Goal: Complete application form: Complete application form

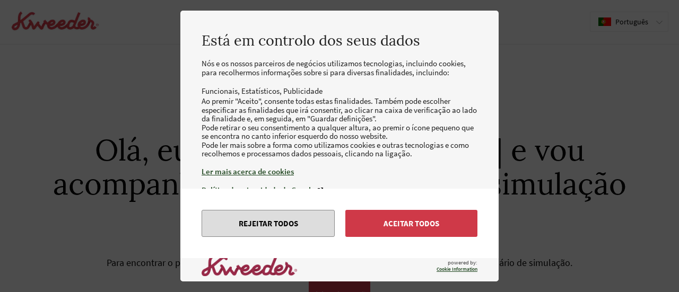
click at [263, 228] on button "Rejeitar todos" at bounding box center [268, 223] width 133 height 27
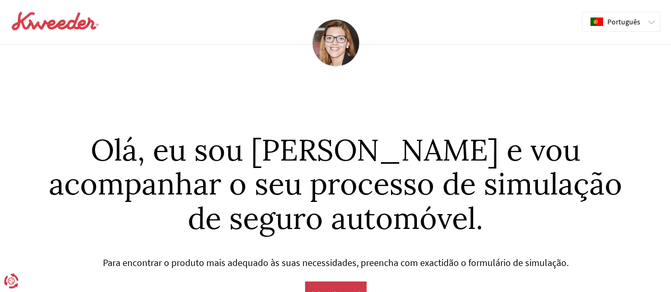
scroll to position [15, 0]
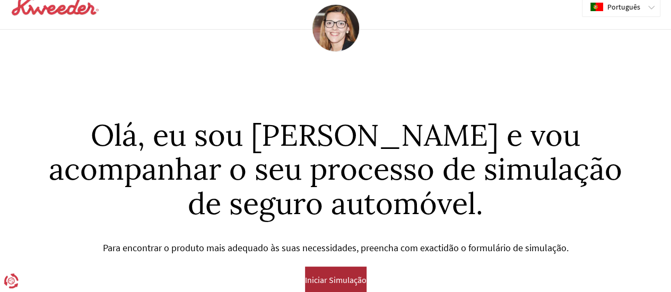
click at [334, 275] on span "Iniciar Simulação" at bounding box center [336, 280] width 62 height 10
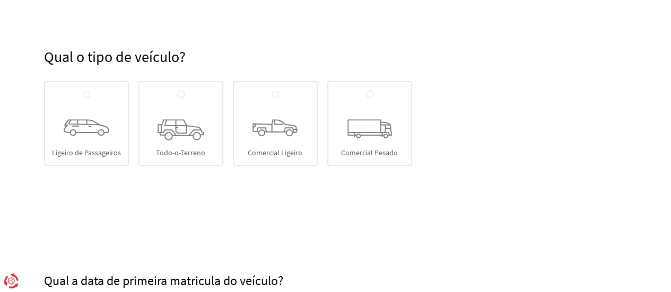
scroll to position [141, 0]
click at [101, 125] on icon at bounding box center [87, 127] width 46 height 16
radio input "true"
click at [90, 99] on input "Ligeiro de Passageiros" at bounding box center [86, 94] width 7 height 8
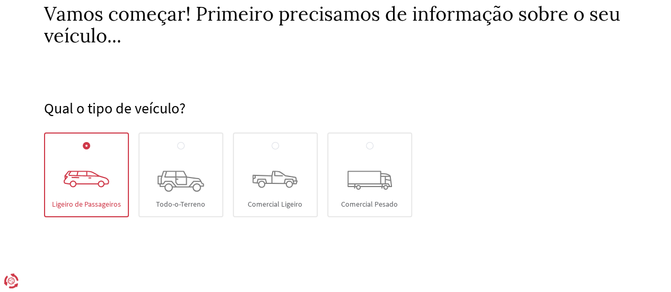
click at [259, 188] on icon at bounding box center [275, 180] width 45 height 18
radio input "true"
click at [272, 151] on input "Comercial Ligeiro" at bounding box center [275, 146] width 7 height 8
radio input "false"
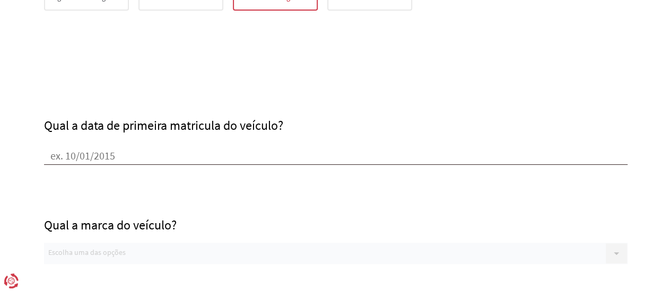
scroll to position [298, 0]
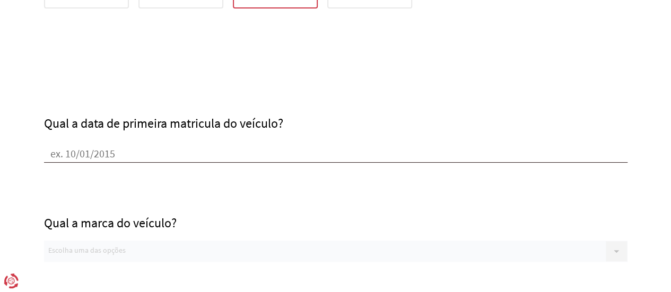
click at [131, 154] on input "Qual a data de primeira matricula do veículo?" at bounding box center [336, 155] width 584 height 16
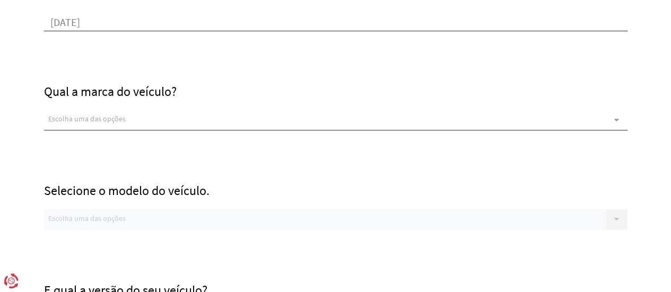
scroll to position [430, 0]
type input "[DATE]"
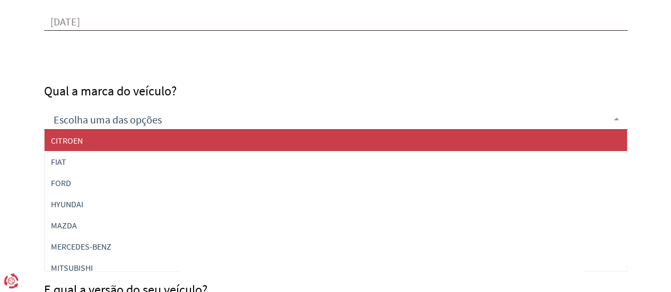
click at [93, 140] on span "CITROEN" at bounding box center [336, 140] width 583 height 21
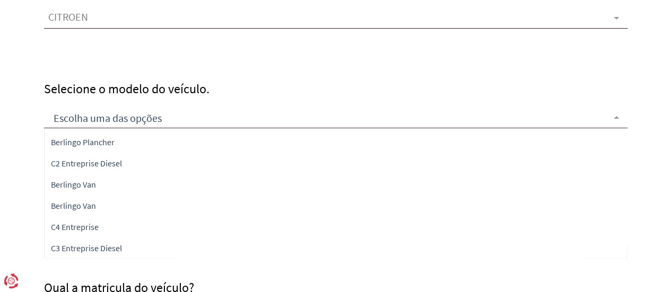
scroll to position [0, 0]
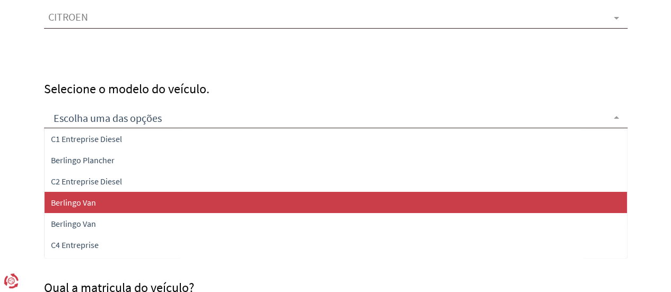
click at [169, 204] on span "Berlingo Van" at bounding box center [336, 202] width 583 height 21
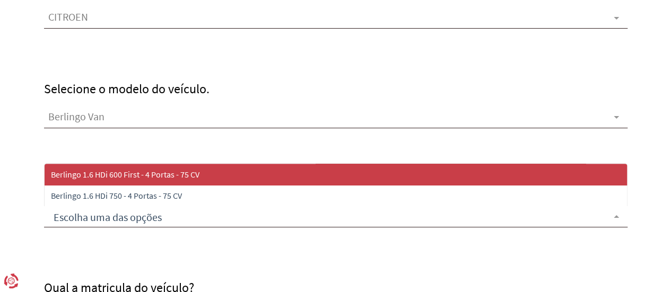
click at [141, 208] on div at bounding box center [336, 216] width 584 height 21
click at [209, 171] on span "Berlingo 1.6 HDi 600 First - 4 Portas - 75 CV" at bounding box center [336, 174] width 583 height 21
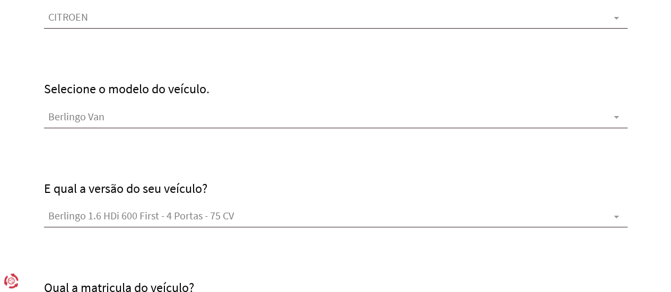
scroll to position [704, 0]
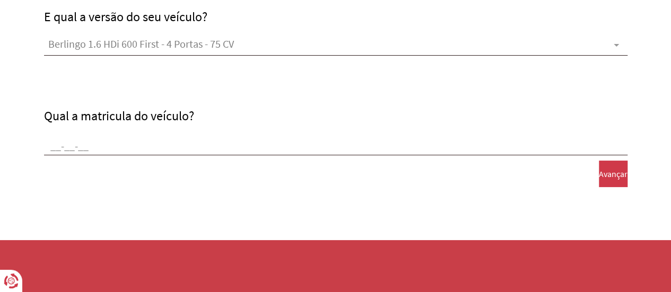
click at [172, 132] on div "Qual a matricula do veículo?" at bounding box center [336, 132] width 584 height 47
click at [91, 150] on input "Qual a matricula do veículo?" at bounding box center [336, 148] width 584 height 16
type input "42-le-78"
click at [599, 172] on button "Avançar" at bounding box center [613, 174] width 29 height 27
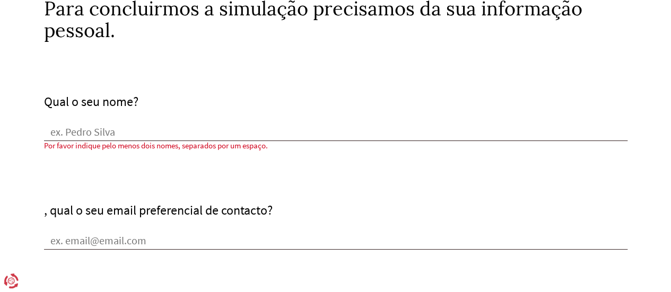
scroll to position [94, 0]
click at [131, 128] on input "Qual o seu nome?" at bounding box center [336, 134] width 584 height 16
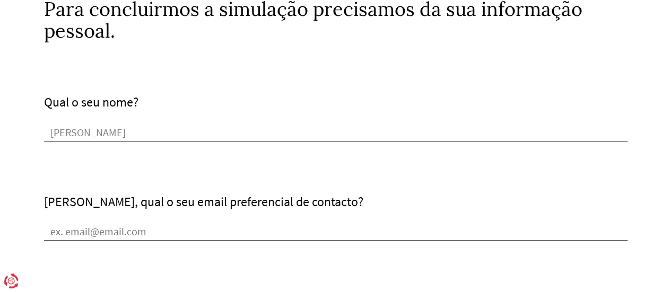
type input "[PERSON_NAME]"
click at [150, 230] on input "[PERSON_NAME], qual o seu email preferencial de contacto?" at bounding box center [336, 233] width 584 height 16
type input "[EMAIL_ADDRESS][DOMAIN_NAME]"
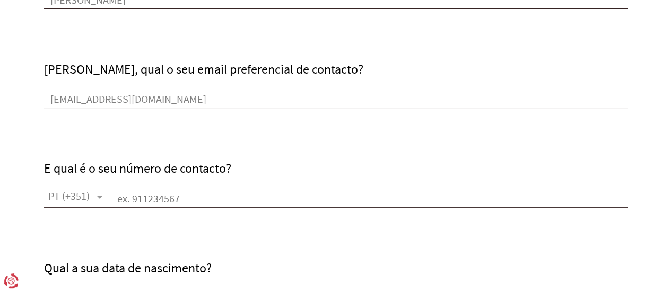
scroll to position [228, 0]
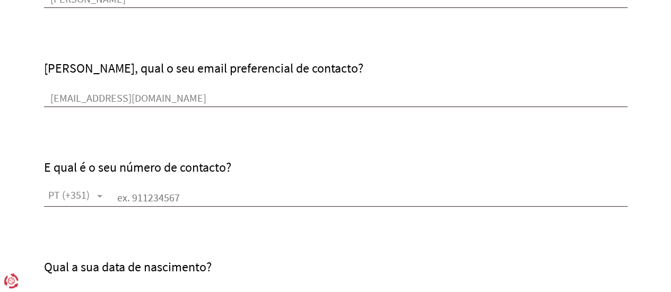
click at [186, 197] on input "text" at bounding box center [369, 199] width 517 height 16
type input "0763619367"
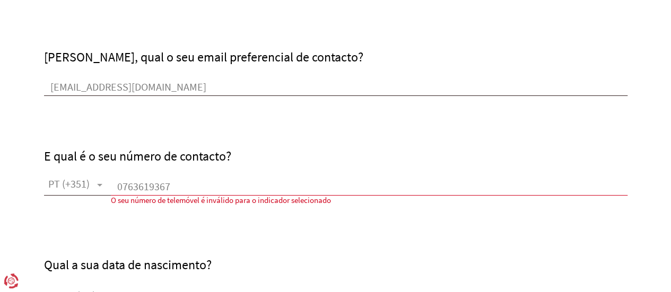
scroll to position [239, 0]
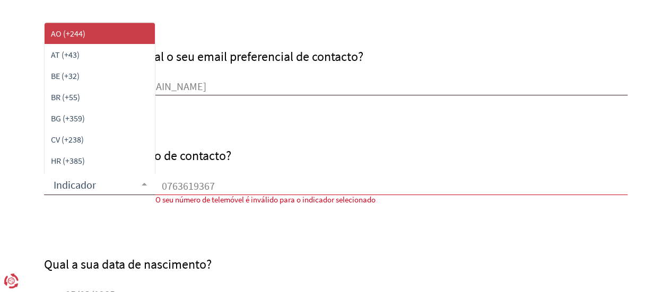
click at [99, 183] on div "AO (+244) AT (+43) BE (+32) BR (+55) BG (+359) CV (+238) HR (+385) CY (+357) CZ…" at bounding box center [99, 184] width 111 height 21
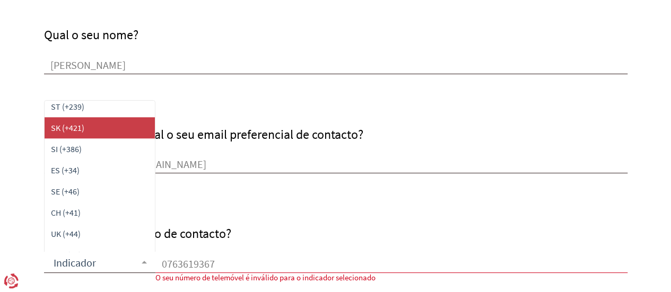
scroll to position [634, 0]
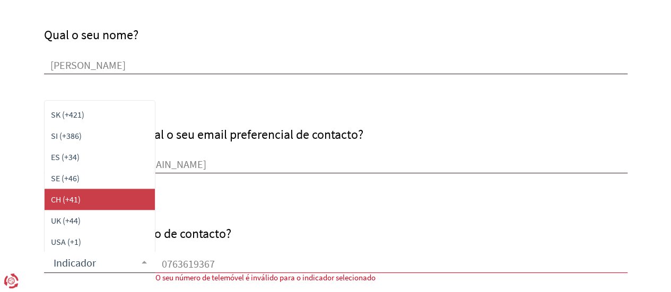
click at [85, 199] on span "CH (+41)" at bounding box center [100, 199] width 110 height 21
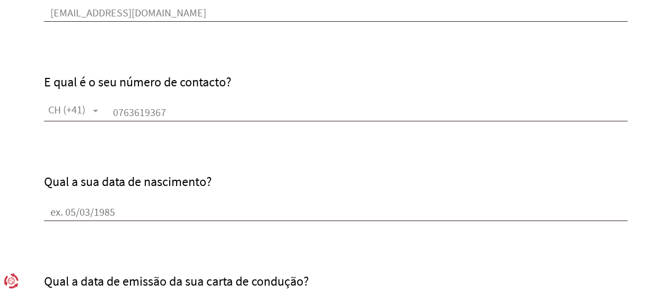
scroll to position [316, 0]
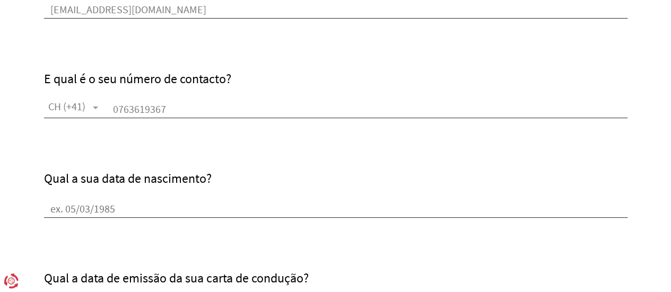
click at [70, 206] on input "Qual a sua data de nascimento?" at bounding box center [336, 210] width 584 height 16
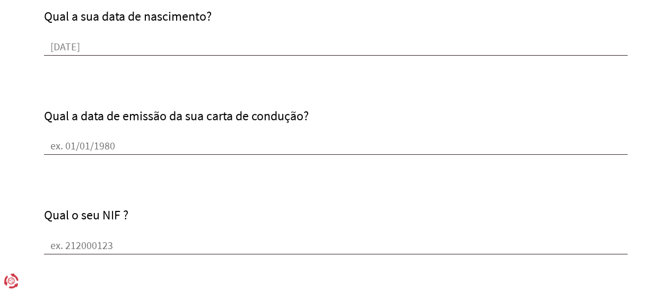
scroll to position [479, 0]
type input "[DATE]"
click at [132, 148] on input "Qual a data de emissão da sua carta de condução?" at bounding box center [336, 147] width 584 height 16
type input "[DATE]"
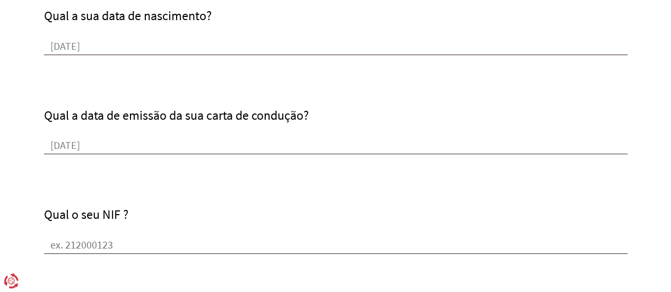
click at [123, 242] on input "Qual o seu NIF ?" at bounding box center [336, 246] width 584 height 16
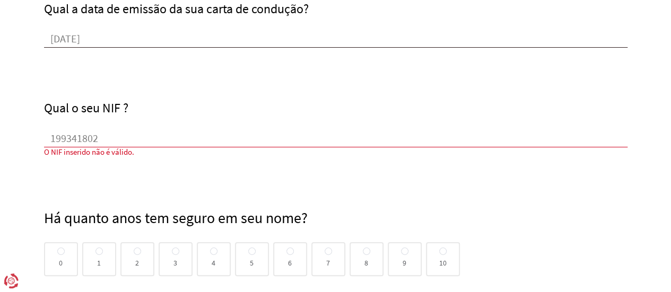
scroll to position [587, 0]
click at [110, 139] on input "199341802" at bounding box center [336, 139] width 584 height 16
type input "1"
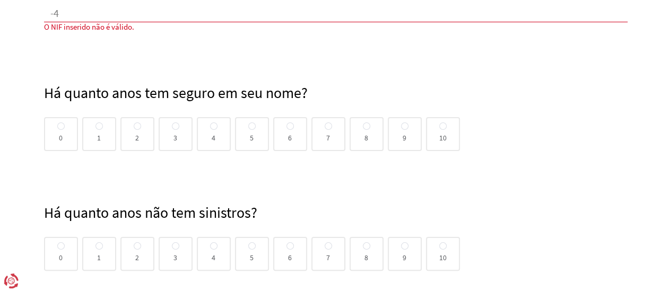
scroll to position [711, 0]
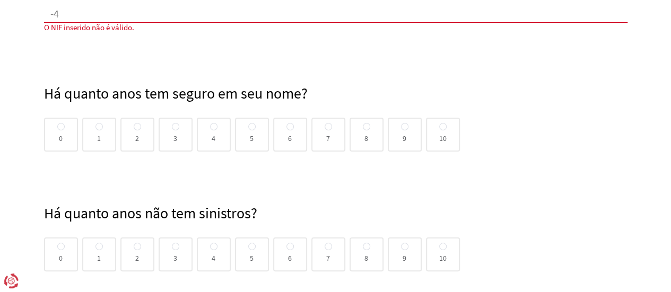
type input "-4"
click at [54, 246] on div "0" at bounding box center [61, 255] width 34 height 34
radio input "true"
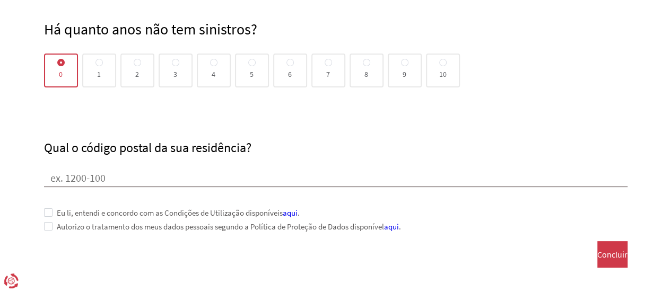
scroll to position [895, 0]
click at [113, 171] on input "Qual o código postal da sua residência?" at bounding box center [336, 179] width 584 height 16
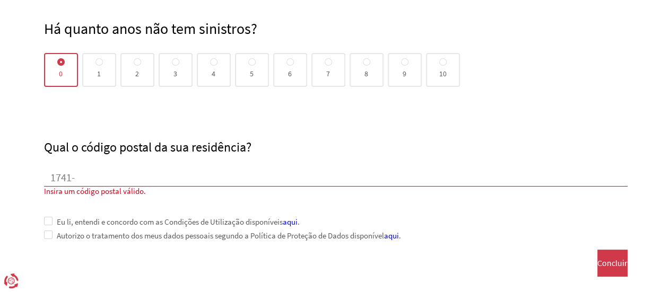
type input "1741"
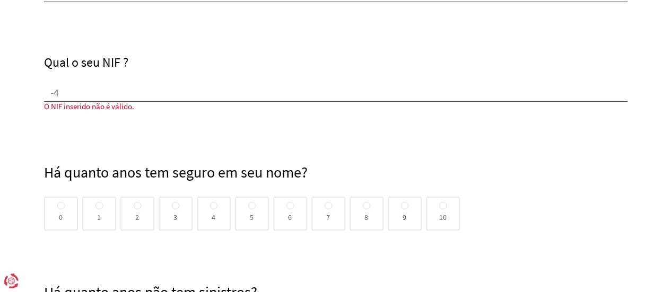
scroll to position [632, 0]
click at [66, 91] on input "-4" at bounding box center [336, 93] width 584 height 16
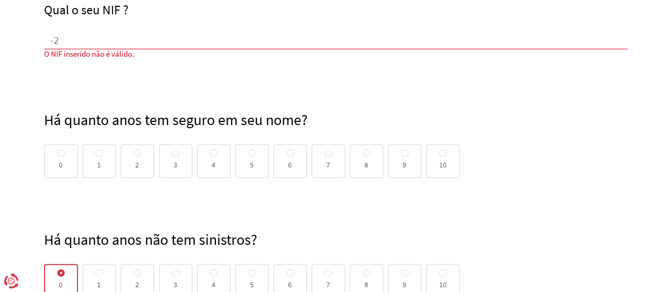
scroll to position [685, 0]
type input "-2"
click at [93, 160] on div "1" at bounding box center [99, 161] width 34 height 34
radio input "true"
click at [442, 161] on span "10" at bounding box center [443, 161] width 7 height 0
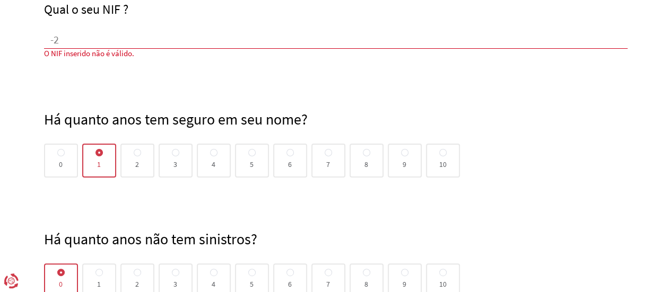
radio input "true"
click at [442, 158] on input "10" at bounding box center [443, 153] width 7 height 8
radio input "false"
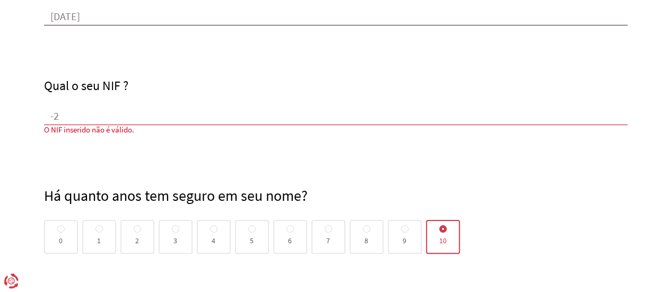
scroll to position [608, 0]
click at [72, 110] on input "-2" at bounding box center [336, 118] width 584 height 16
